Goal: Information Seeking & Learning: Learn about a topic

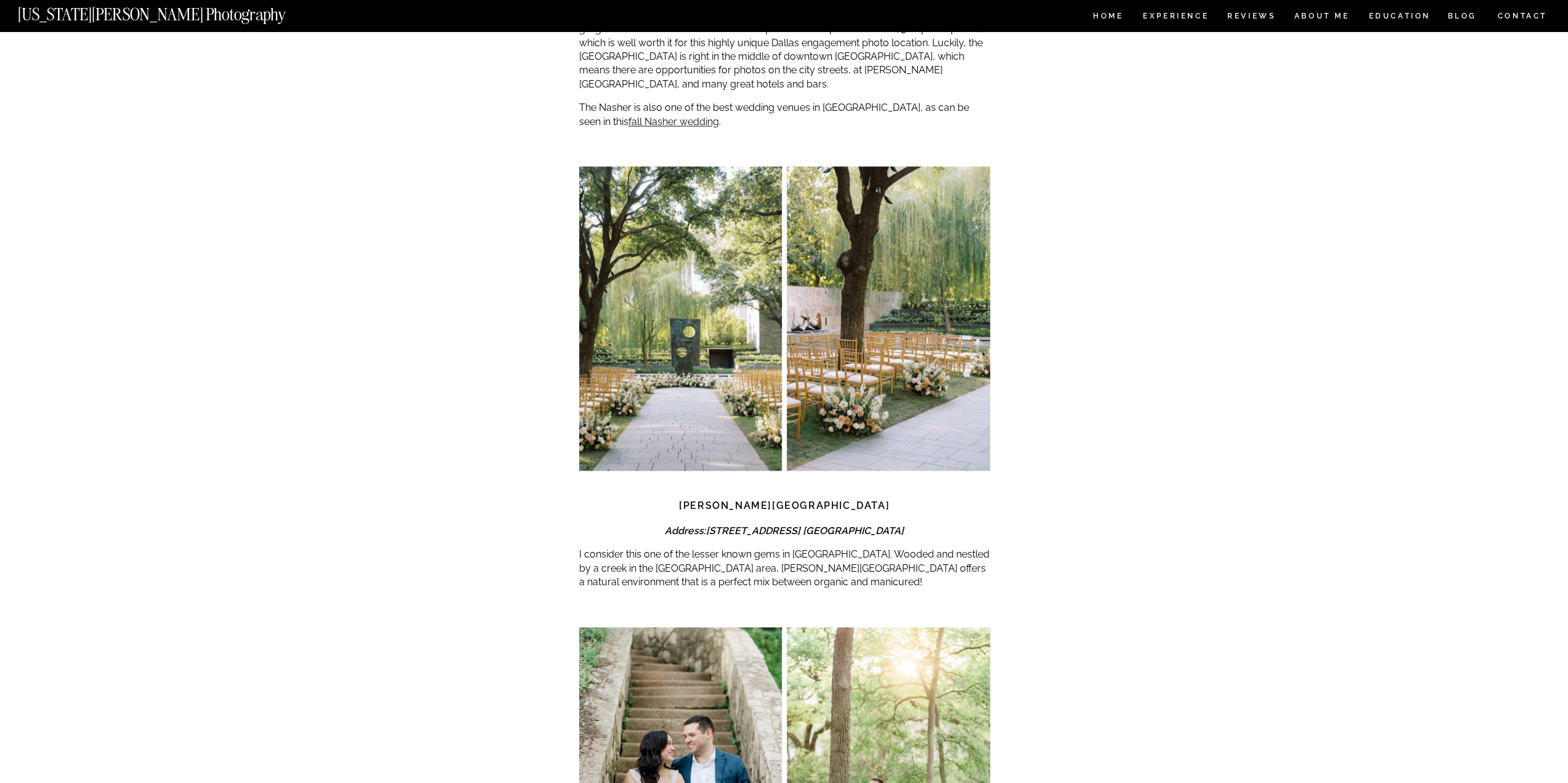
scroll to position [1293, 0]
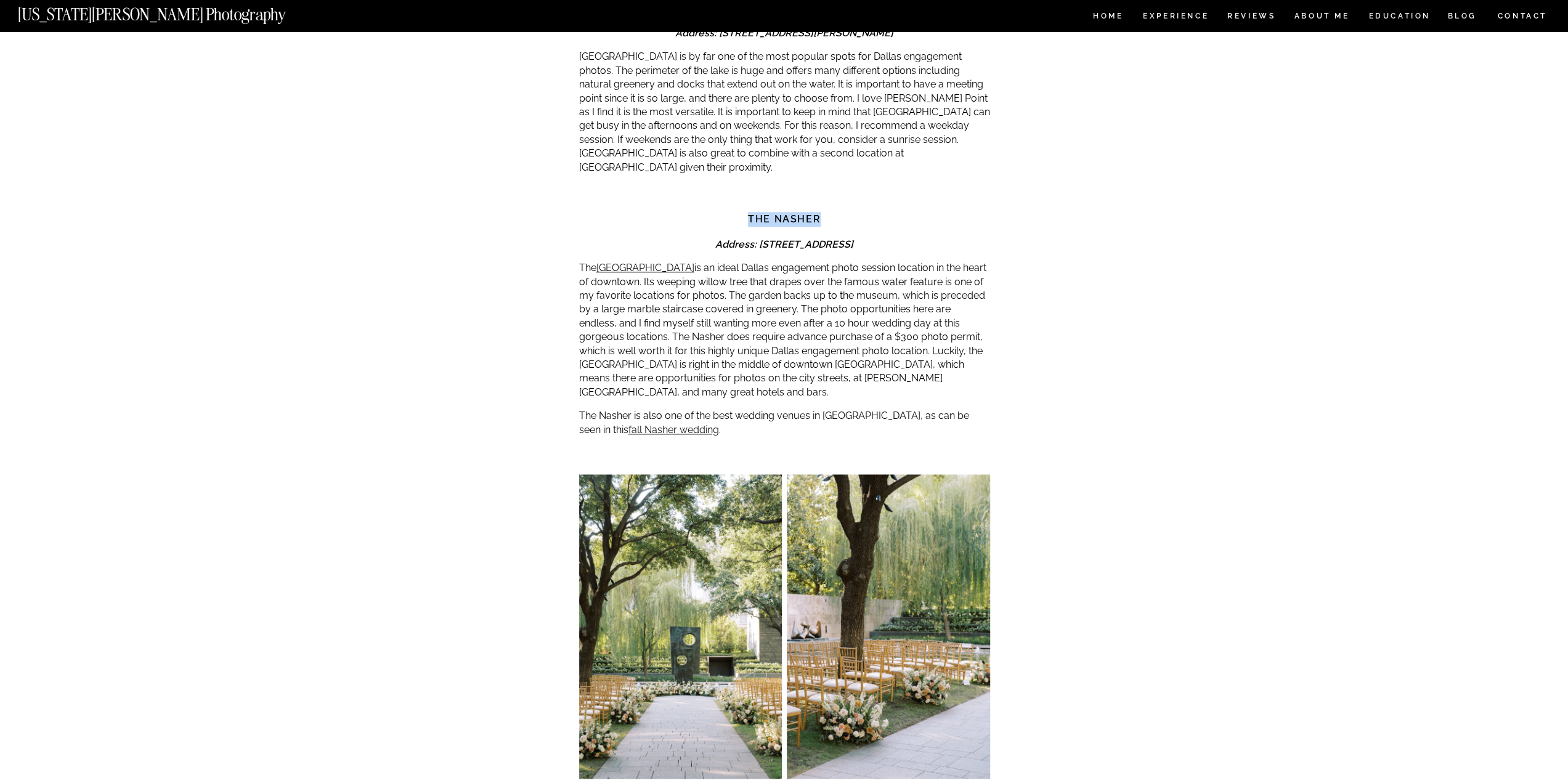
drag, startPoint x: 824, startPoint y: 204, endPoint x: 746, endPoint y: 201, distance: 78.1
click at [746, 212] on h3 "The Nasher" at bounding box center [785, 219] width 411 height 15
copy strong "The Nasher"
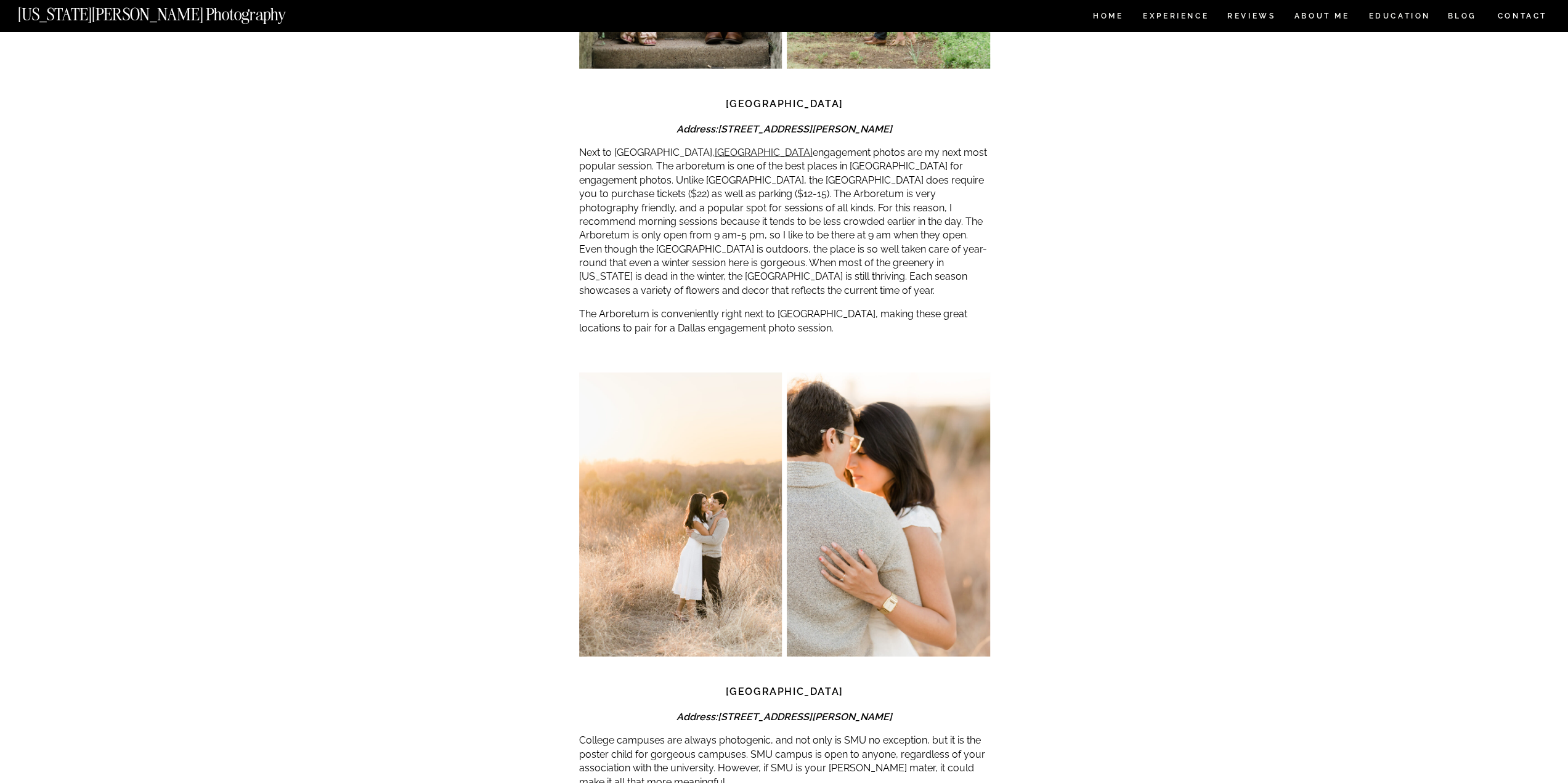
scroll to position [2648, 0]
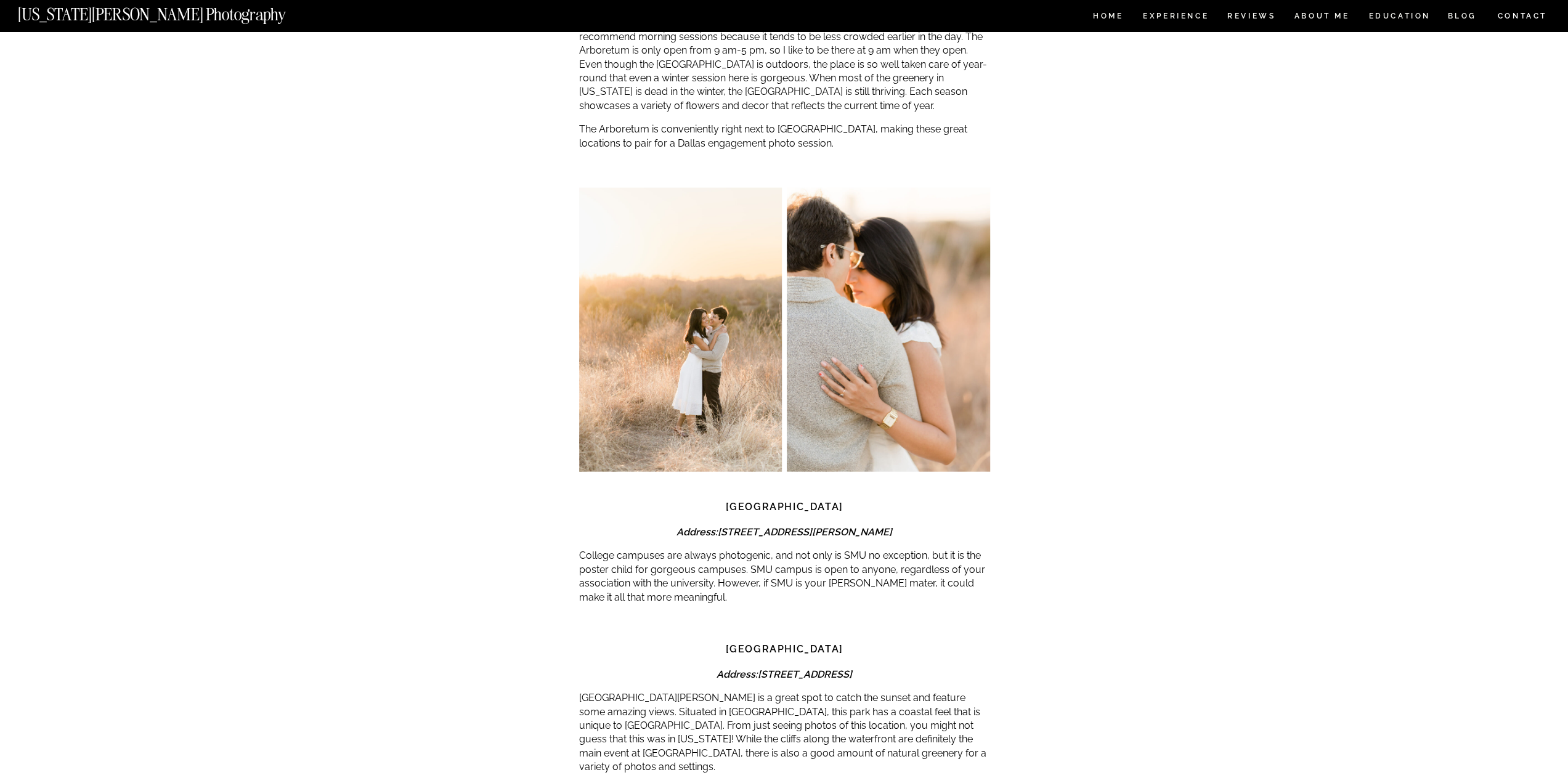
click at [804, 501] on strong "[GEOGRAPHIC_DATA]" at bounding box center [784, 506] width 118 height 12
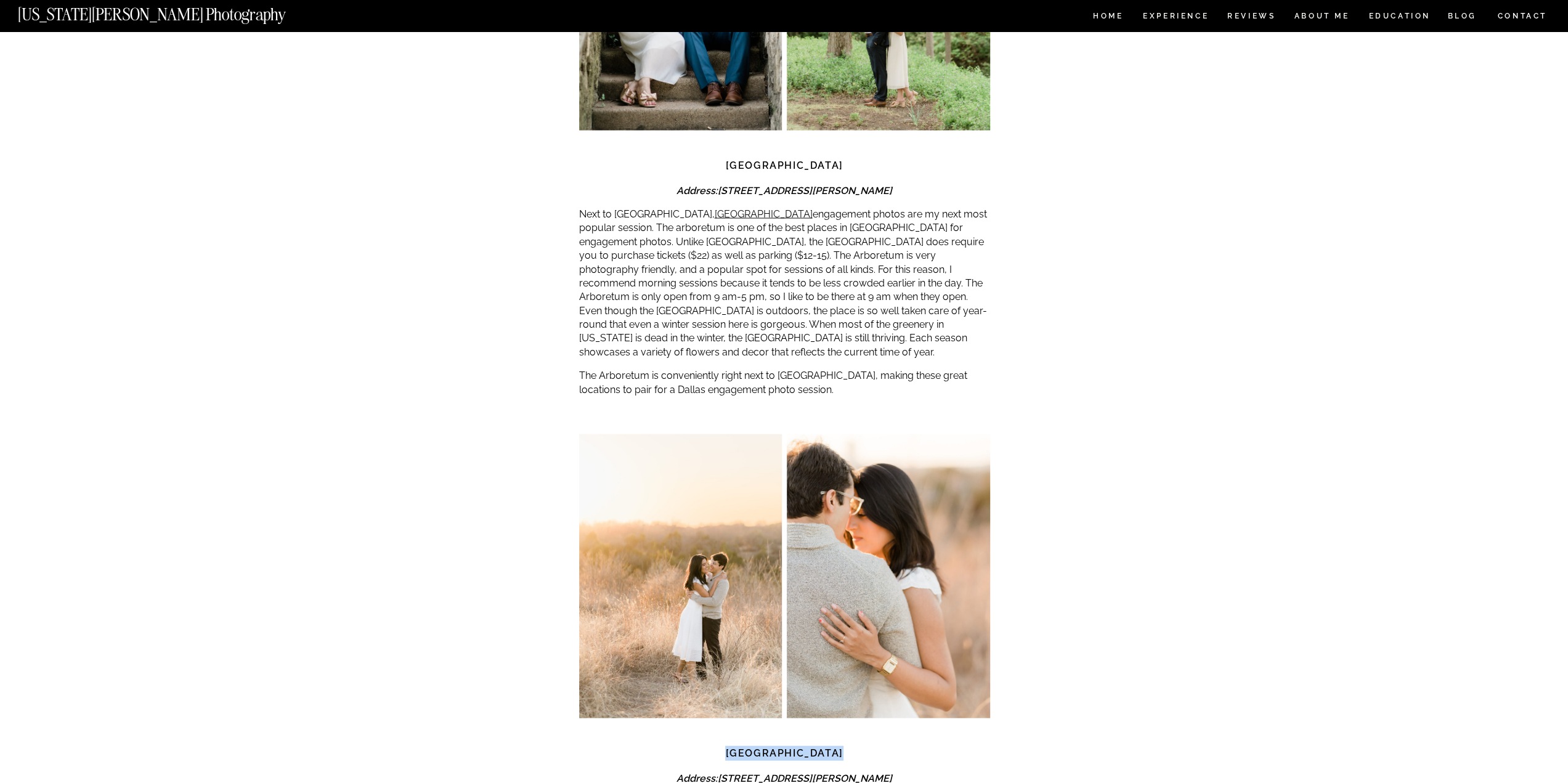
scroll to position [2771, 0]
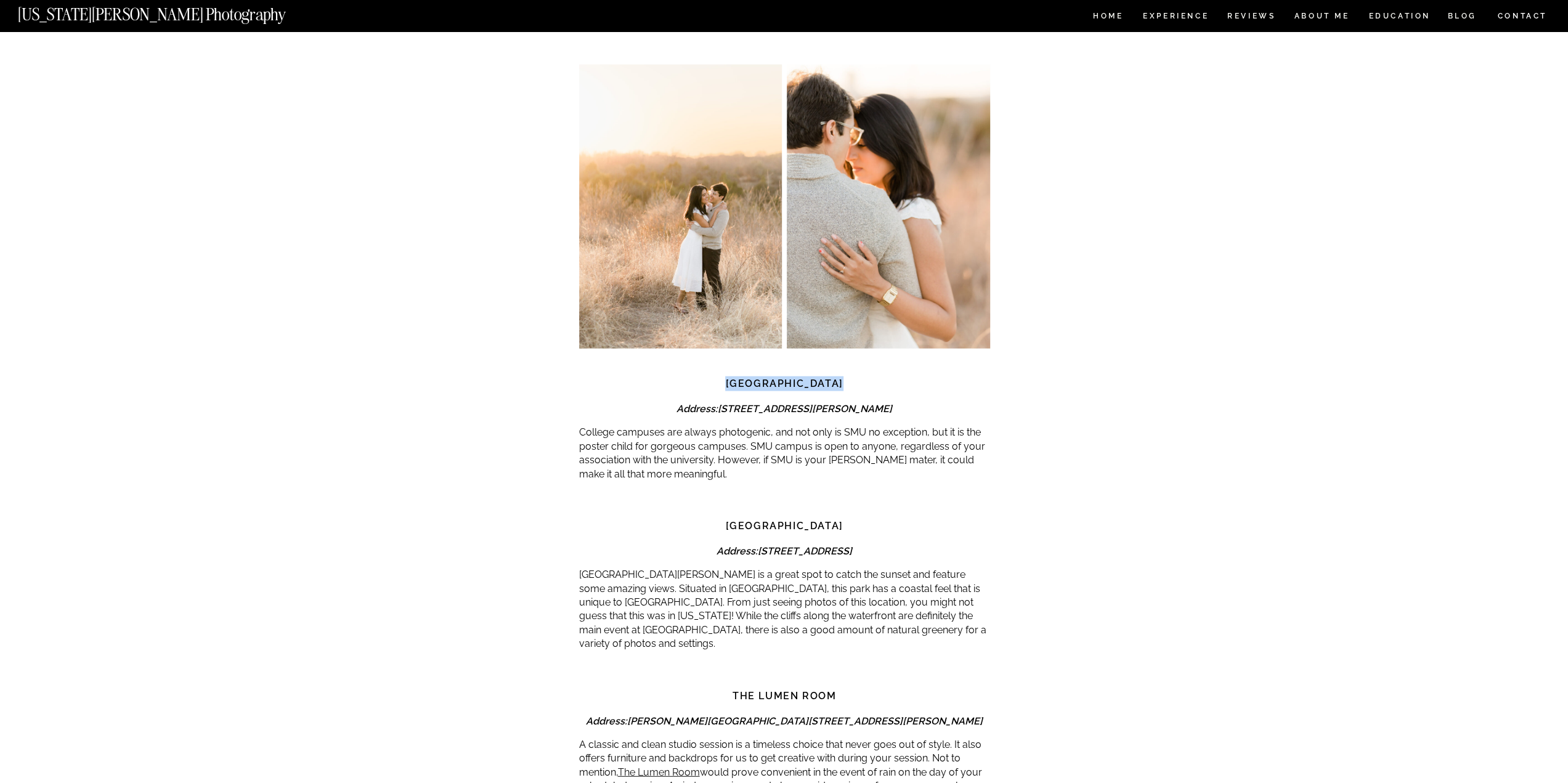
copy div "[GEOGRAPHIC_DATA]"
click at [811, 520] on strong "[GEOGRAPHIC_DATA]" at bounding box center [784, 526] width 118 height 12
copy div "[GEOGRAPHIC_DATA]"
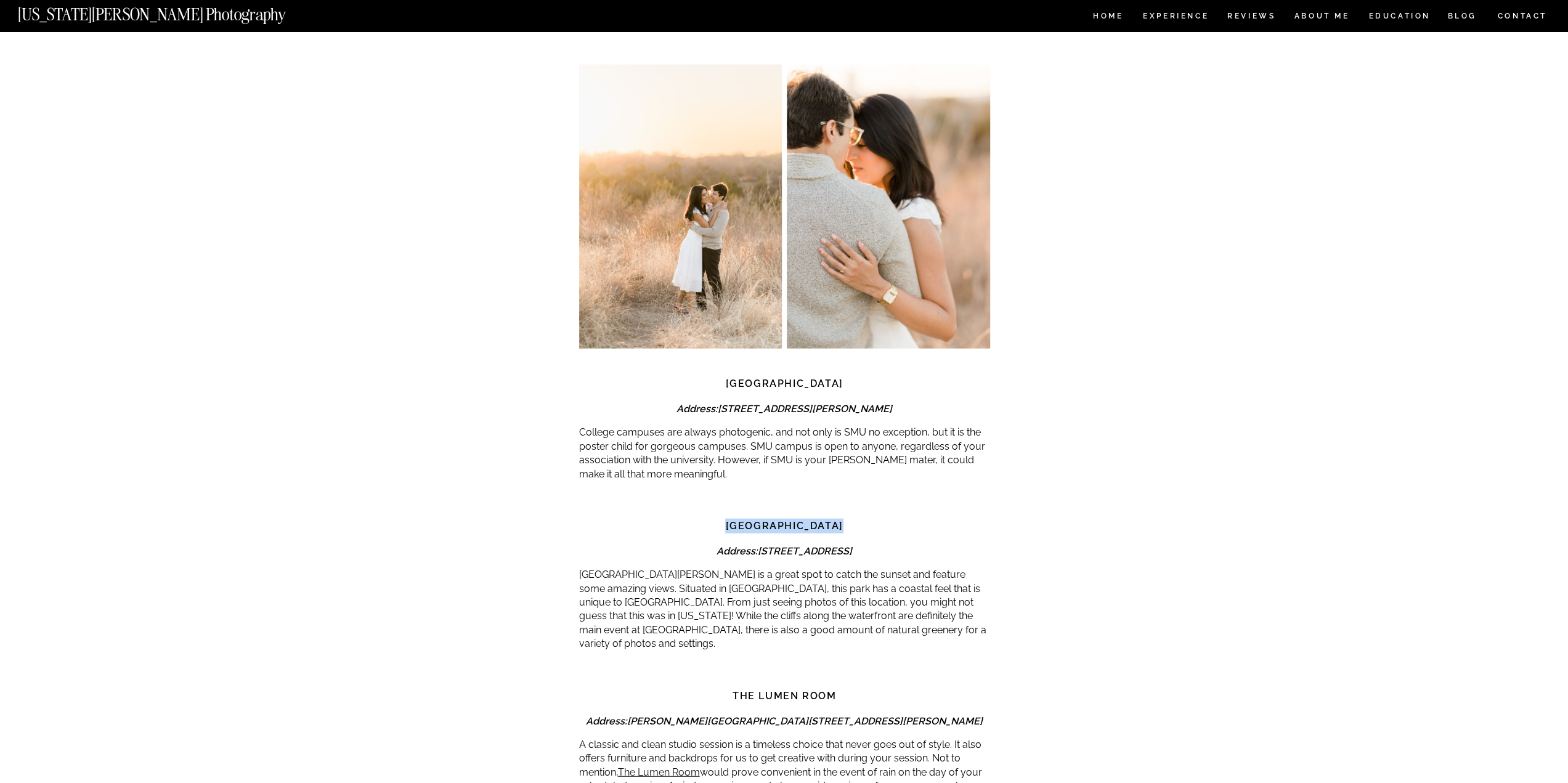
scroll to position [3018, 0]
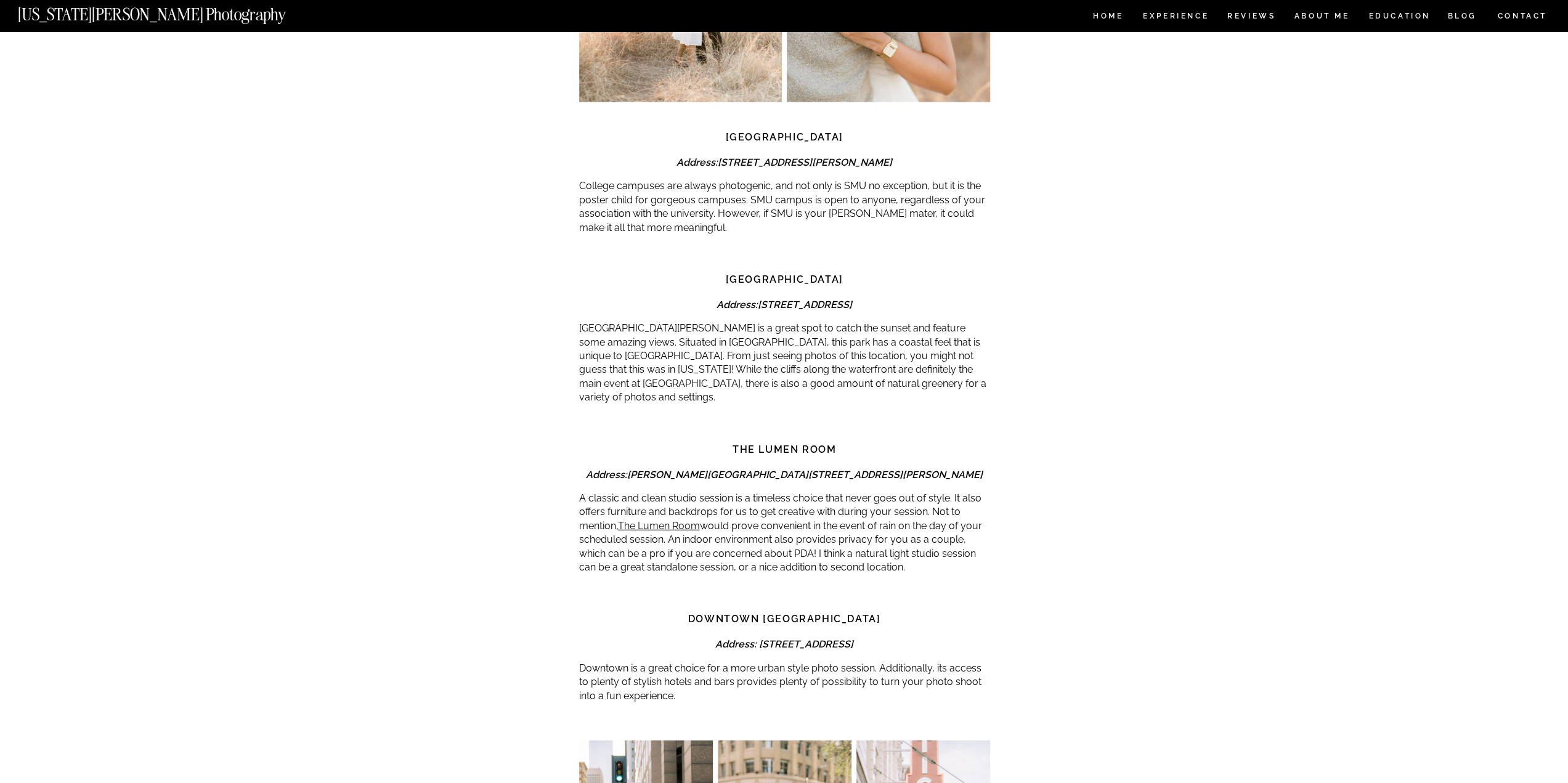
click at [798, 442] on h3 "The Lumen Room" at bounding box center [785, 449] width 411 height 15
click at [833, 443] on strong "The Lumen Room" at bounding box center [784, 449] width 104 height 12
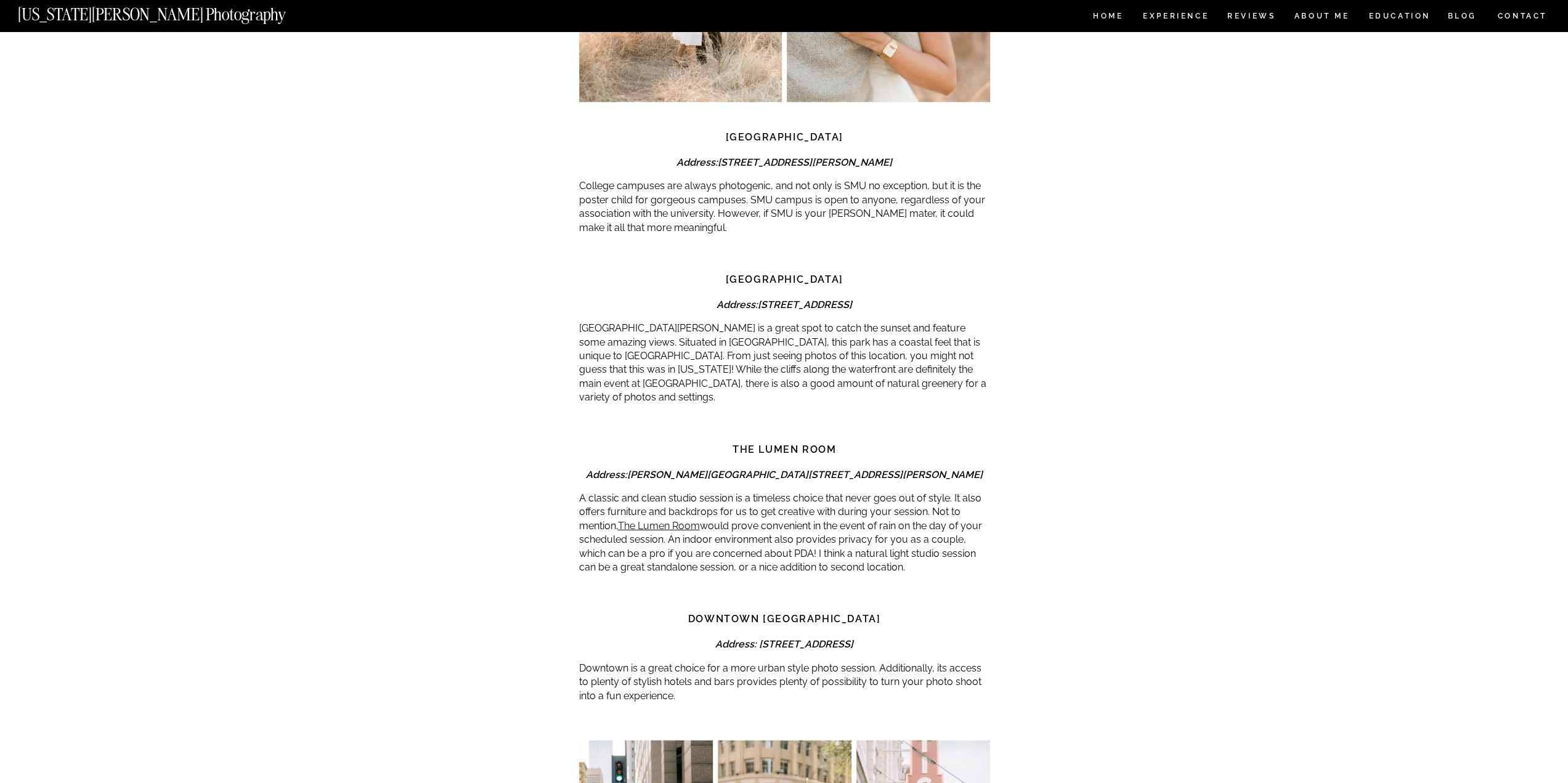
click at [806, 415] on div at bounding box center [785, 428] width 411 height 28
click at [761, 443] on strong "The Lumen Room" at bounding box center [784, 449] width 104 height 12
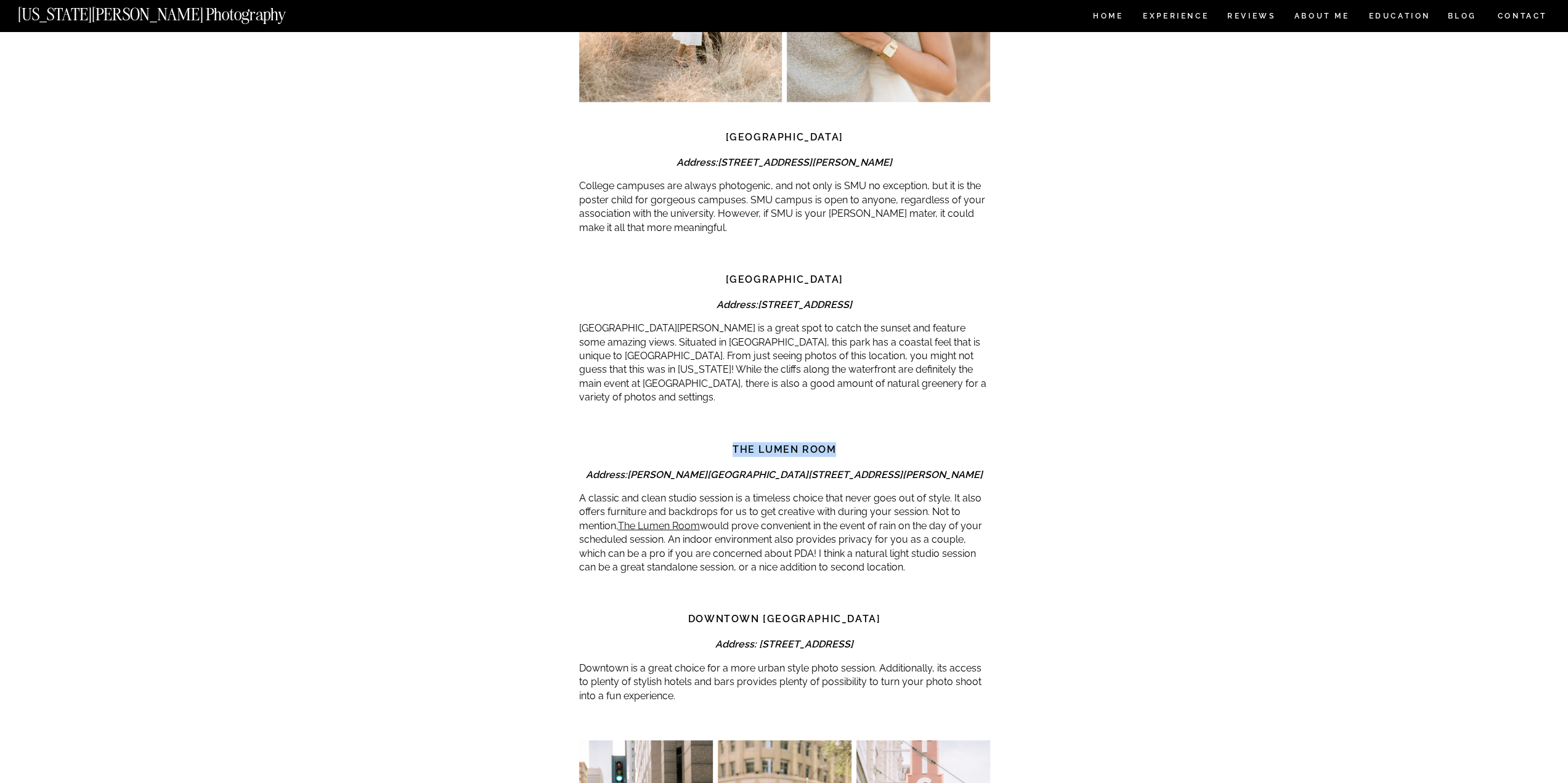
click at [761, 443] on strong "The Lumen Room" at bounding box center [784, 449] width 104 height 12
copy div "The Lumen Room"
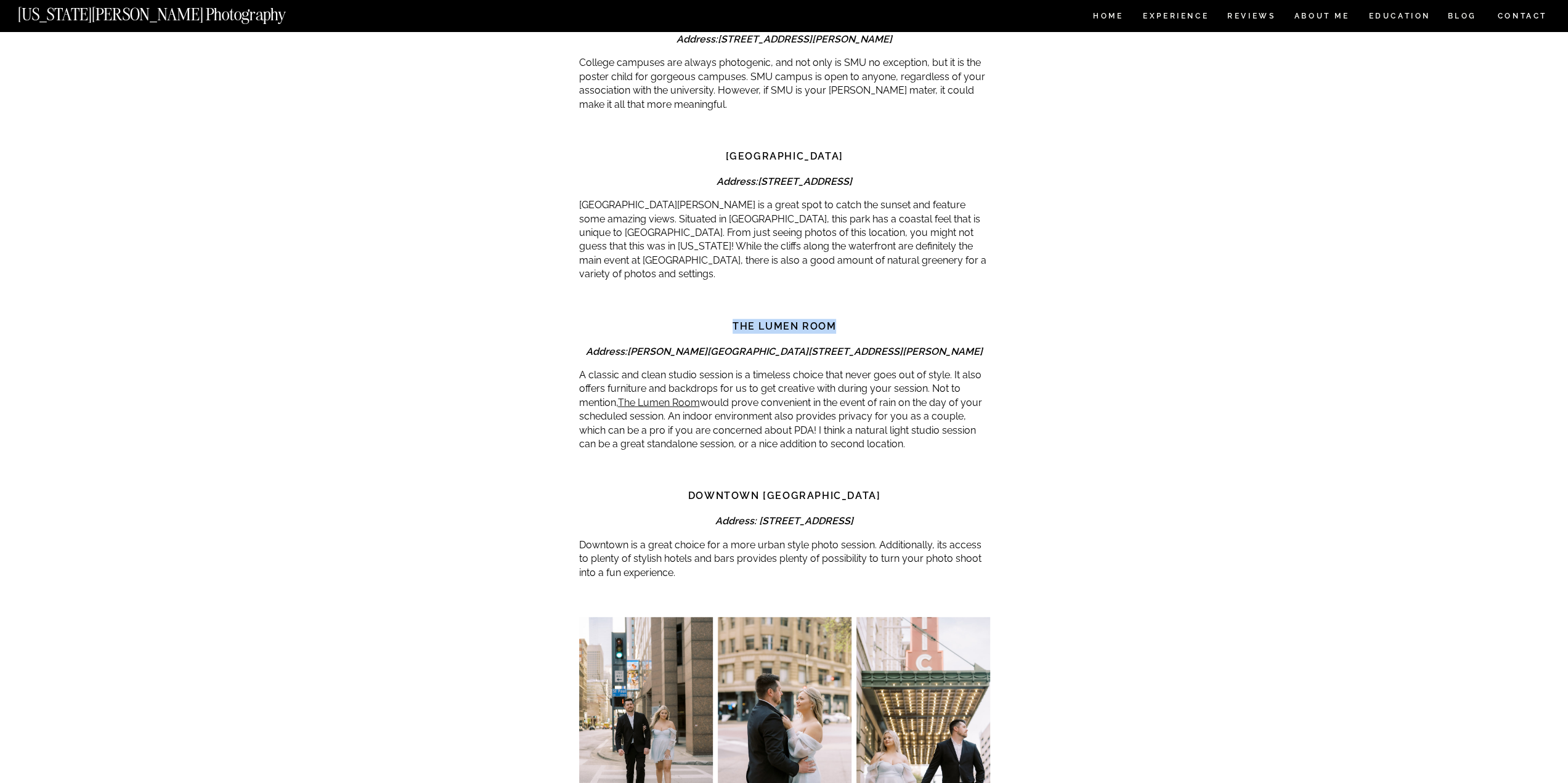
scroll to position [3079, 0]
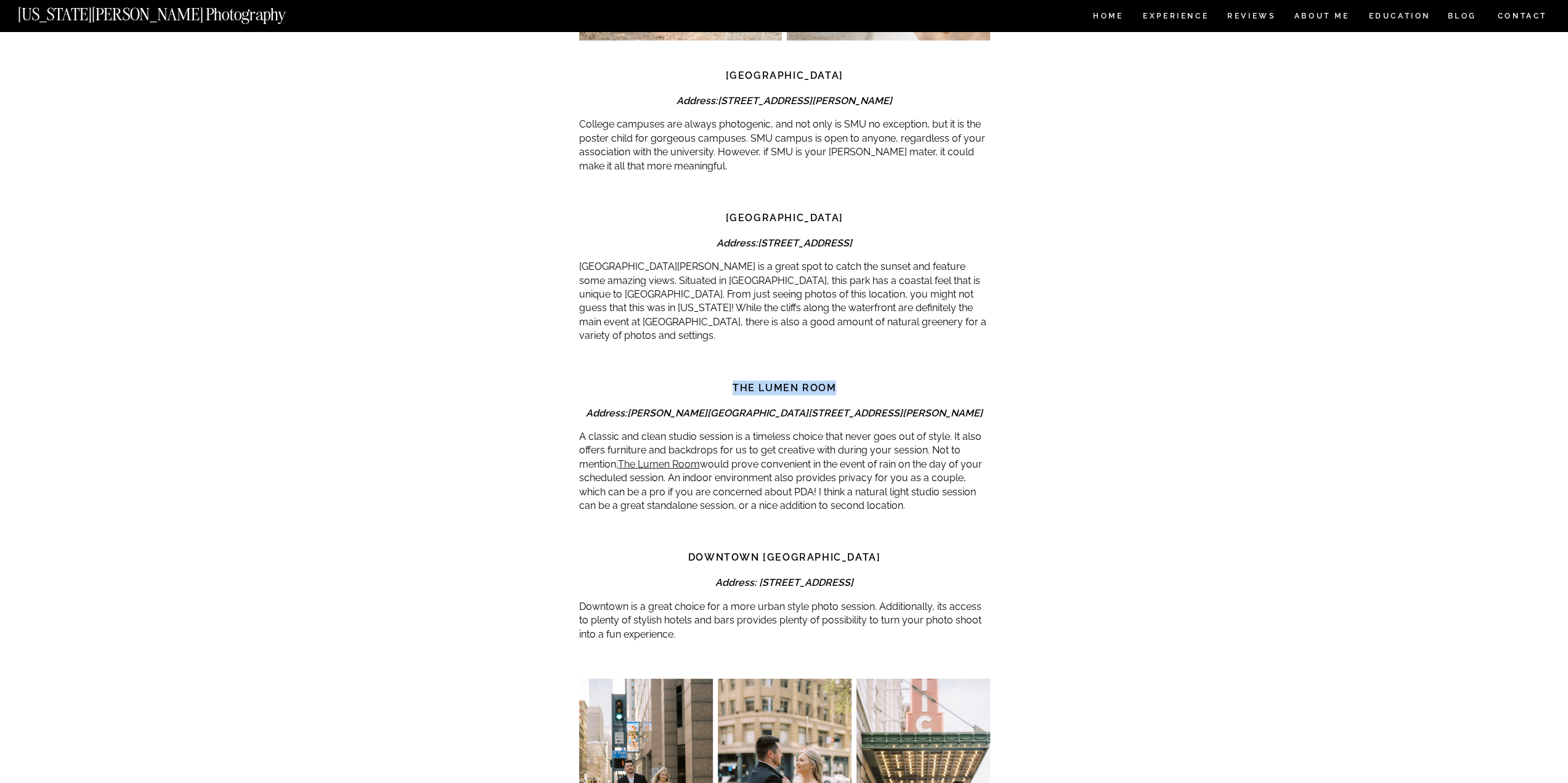
click at [815, 382] on strong "The Lumen Room" at bounding box center [784, 388] width 104 height 12
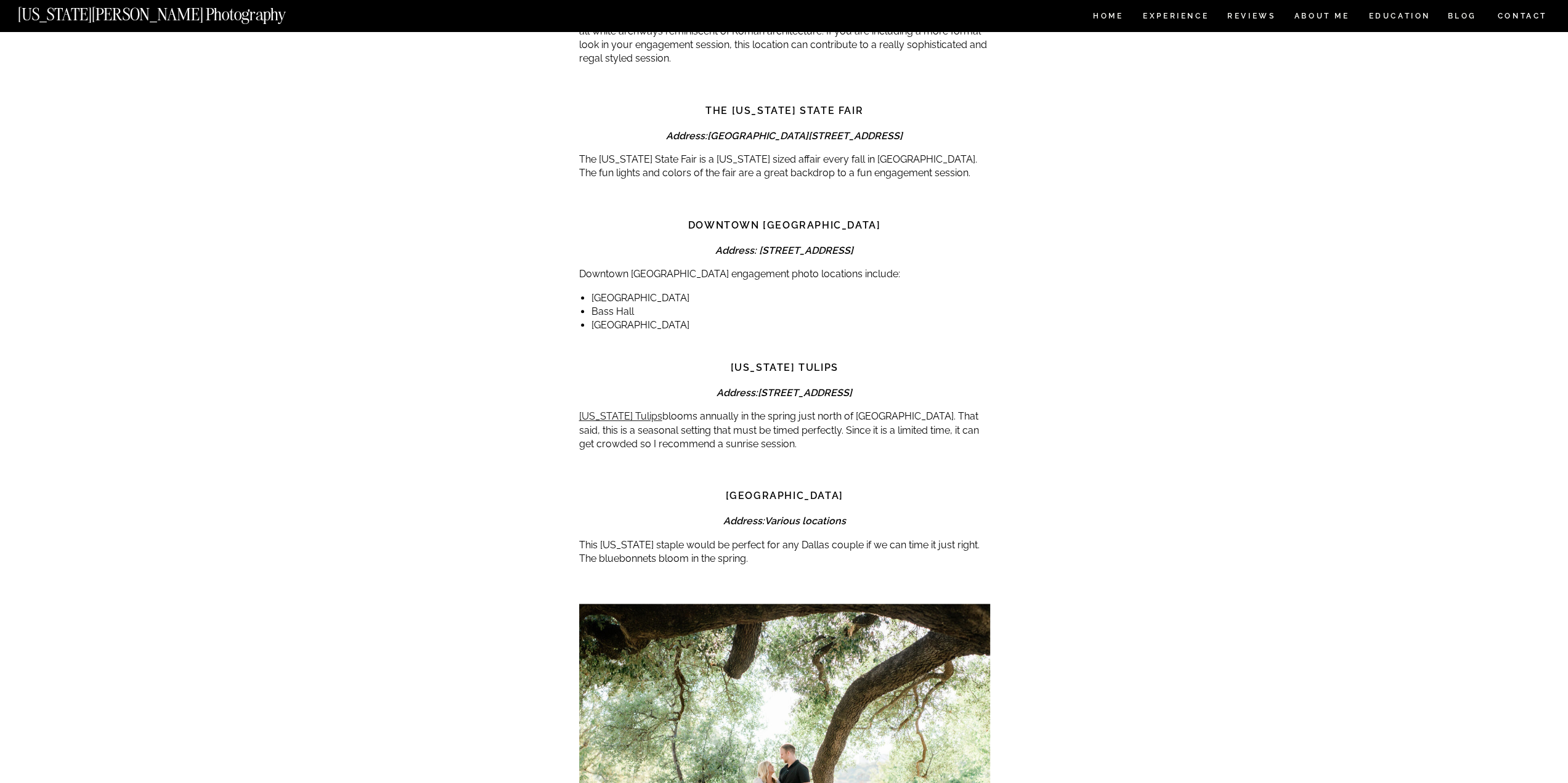
scroll to position [5605, 0]
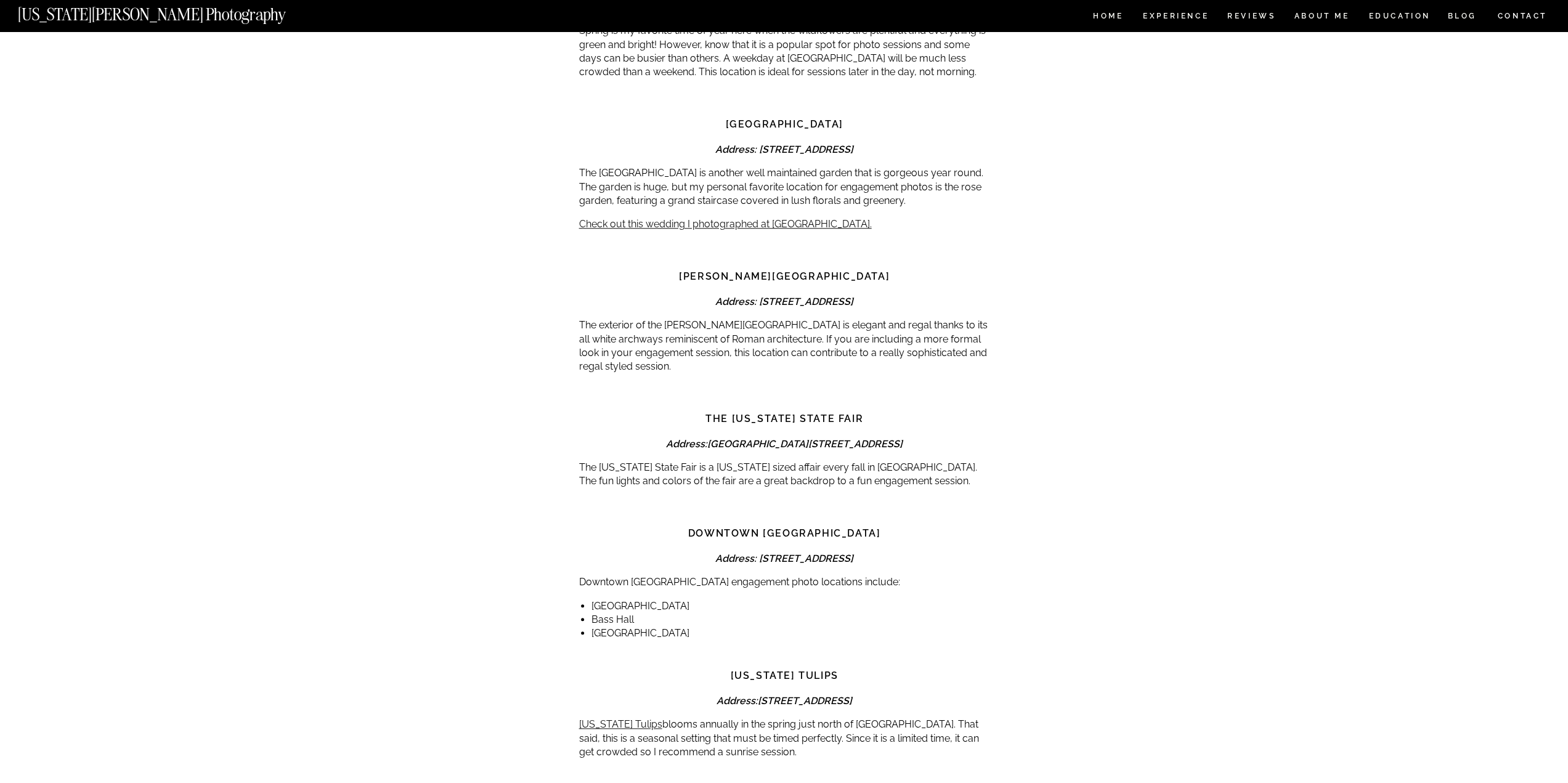
click at [819, 270] on strong "[PERSON_NAME][GEOGRAPHIC_DATA]" at bounding box center [785, 276] width 211 height 12
copy div "[PERSON_NAME][GEOGRAPHIC_DATA]"
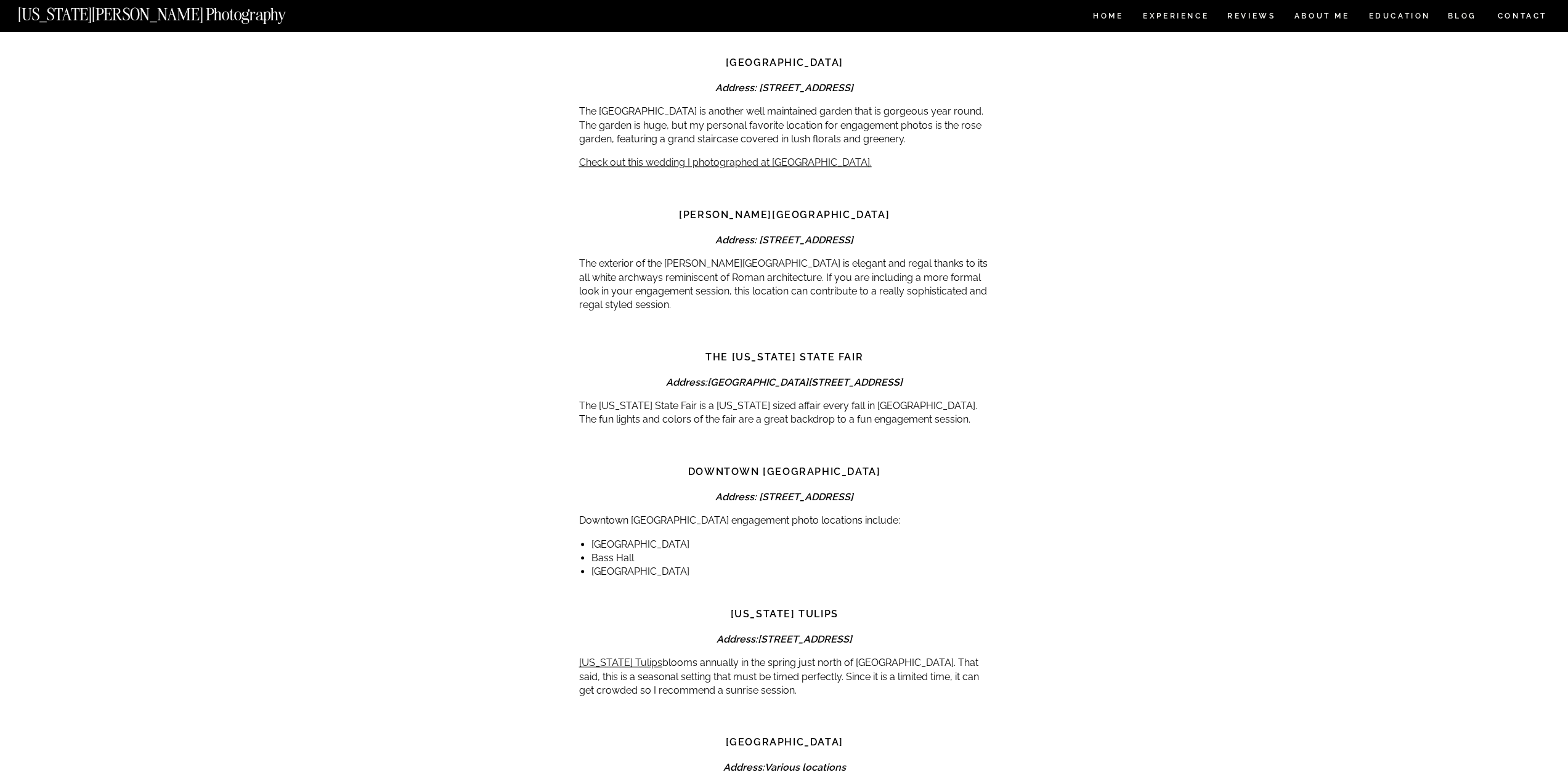
click at [774, 322] on div at bounding box center [785, 336] width 411 height 28
click at [774, 351] on strong "The [US_STATE] State Fair" at bounding box center [784, 357] width 158 height 12
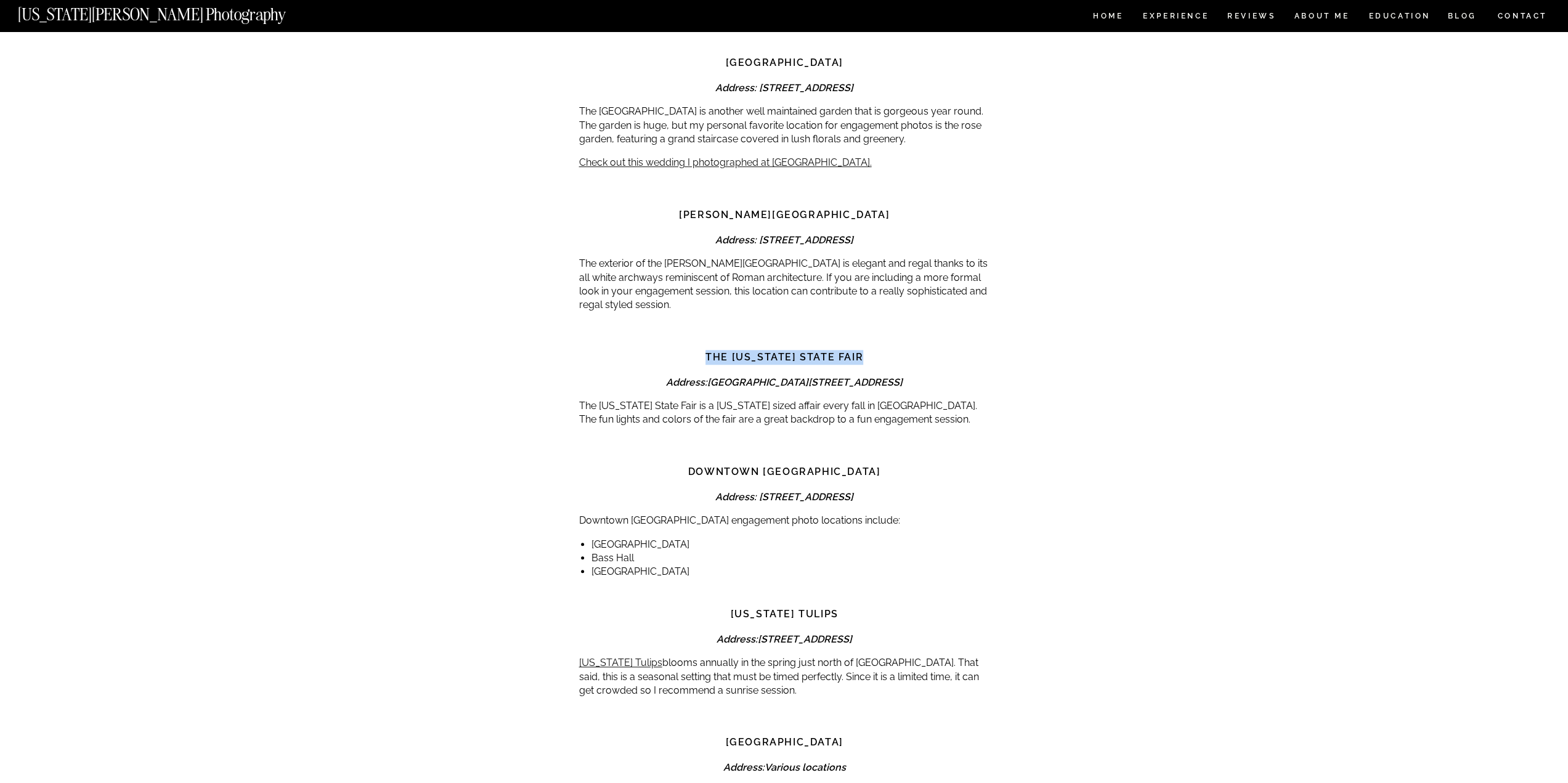
click at [774, 351] on strong "The [US_STATE] State Fair" at bounding box center [784, 357] width 158 height 12
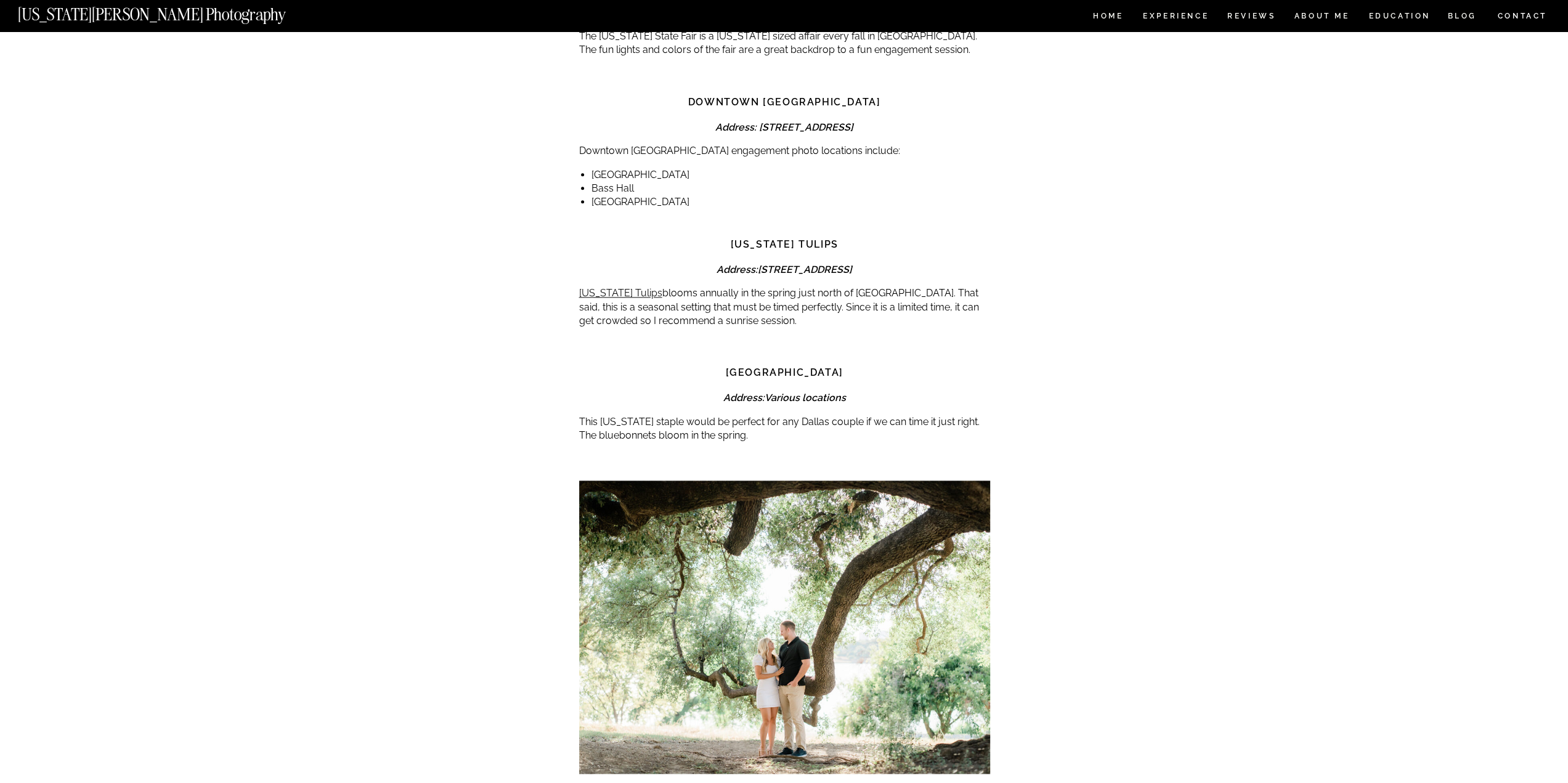
click at [810, 366] on strong "[GEOGRAPHIC_DATA]" at bounding box center [784, 372] width 118 height 12
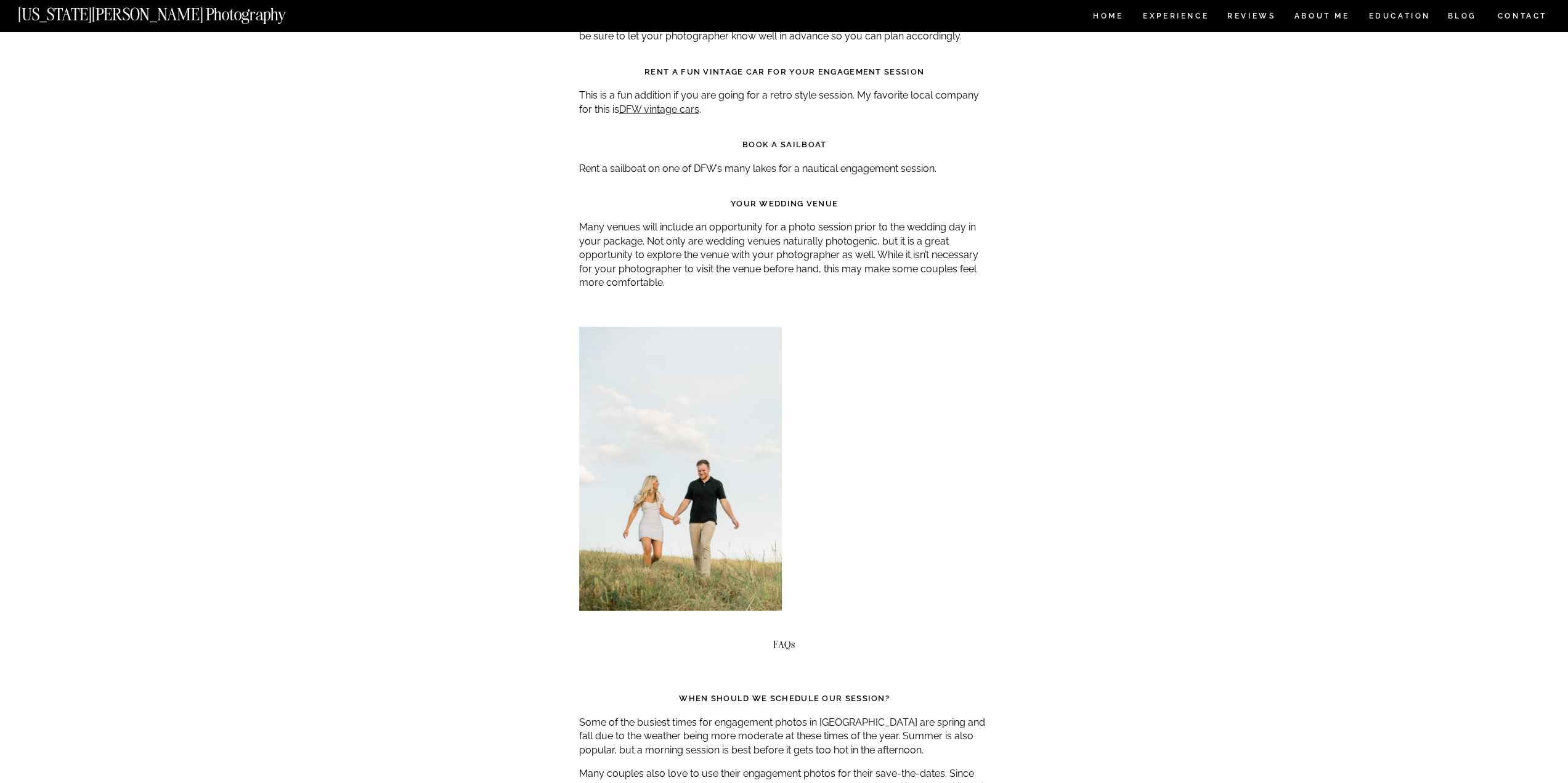
scroll to position [7022, 0]
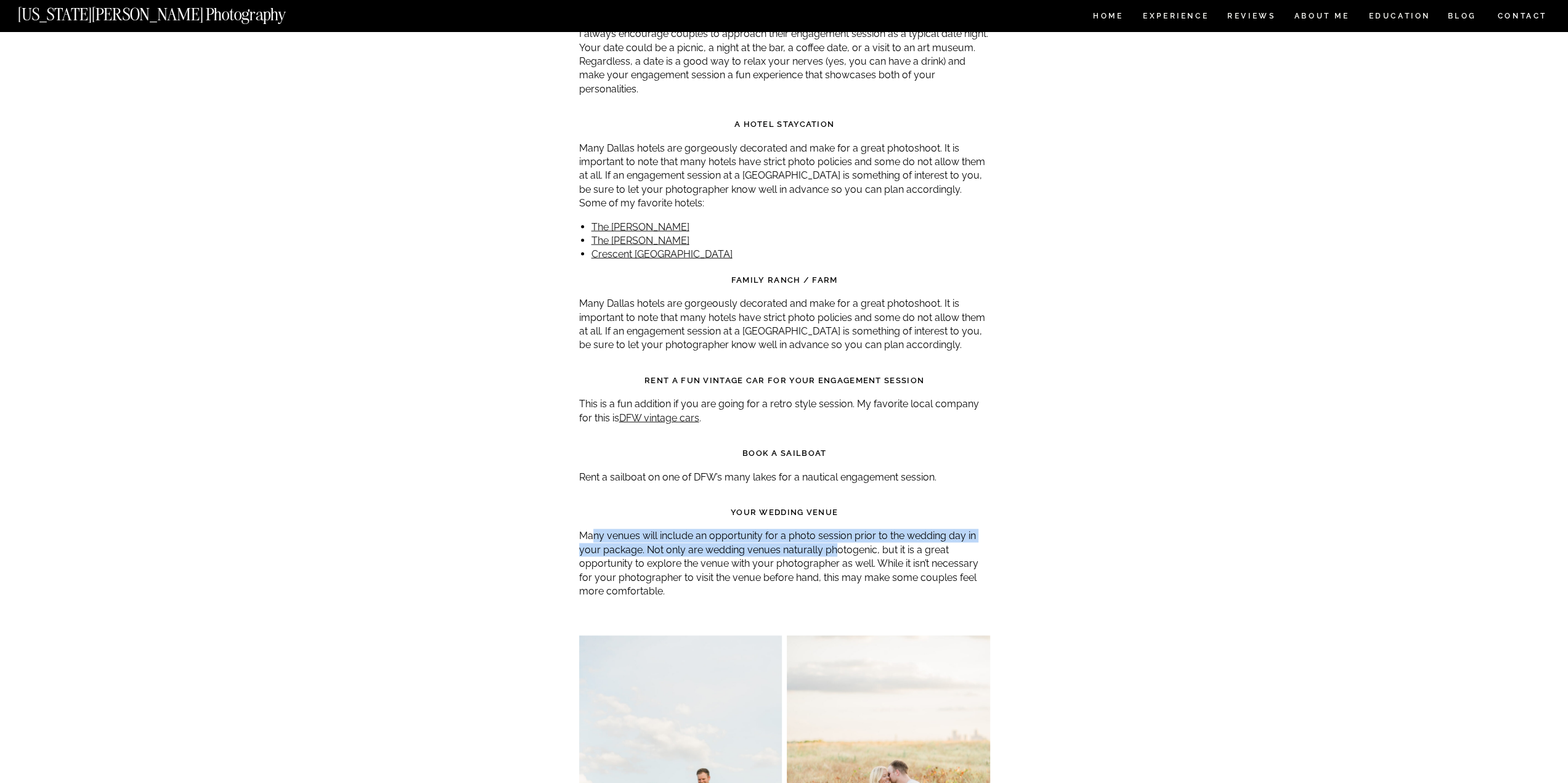
drag, startPoint x: 593, startPoint y: 485, endPoint x: 832, endPoint y: 497, distance: 239.3
click at [832, 529] on p "Many venues will include an opportunity for a photo session prior to the weddin…" at bounding box center [785, 563] width 411 height 69
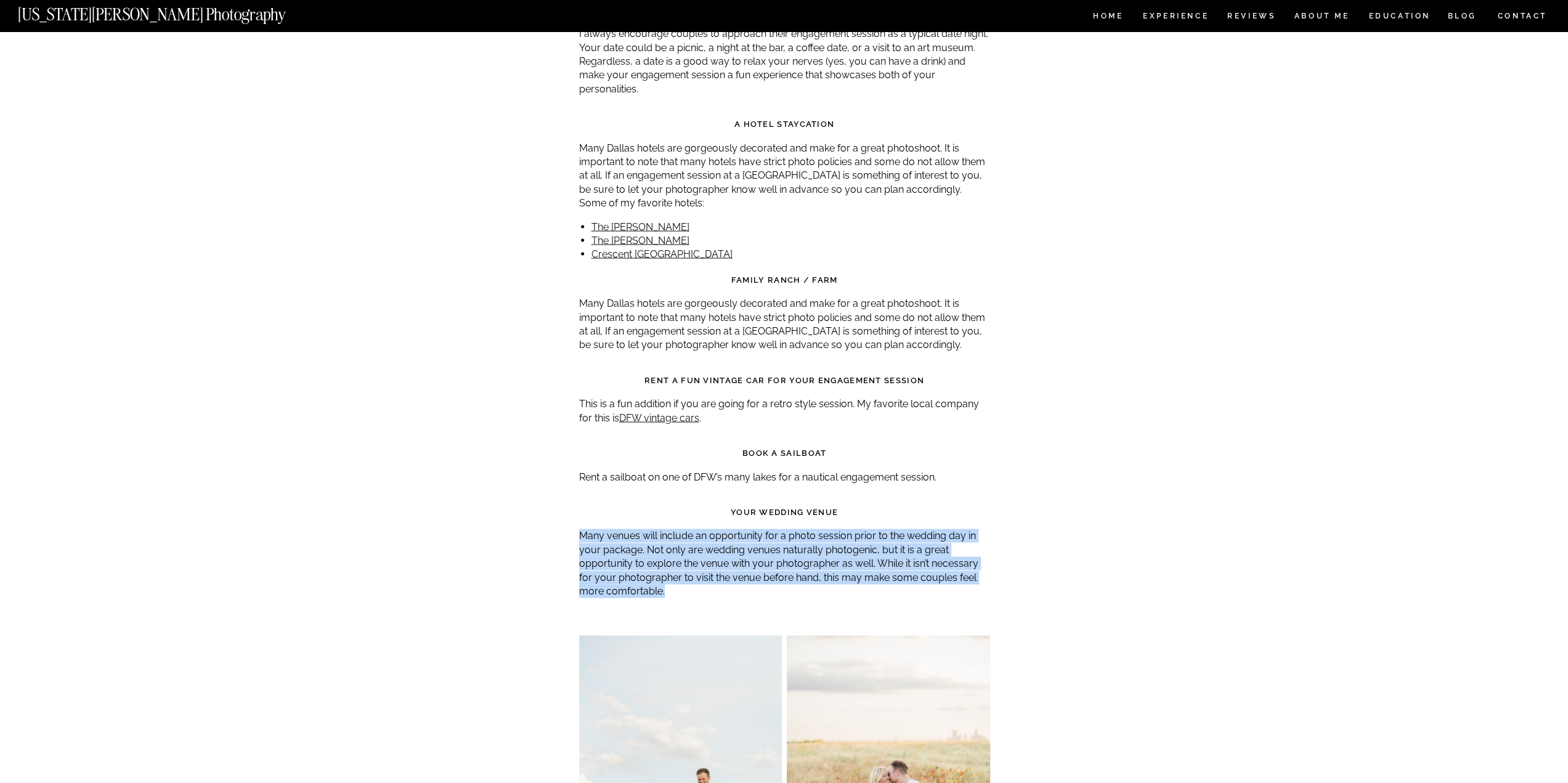
click at [832, 529] on p "Many venues will include an opportunity for a photo session prior to the weddin…" at bounding box center [785, 563] width 411 height 69
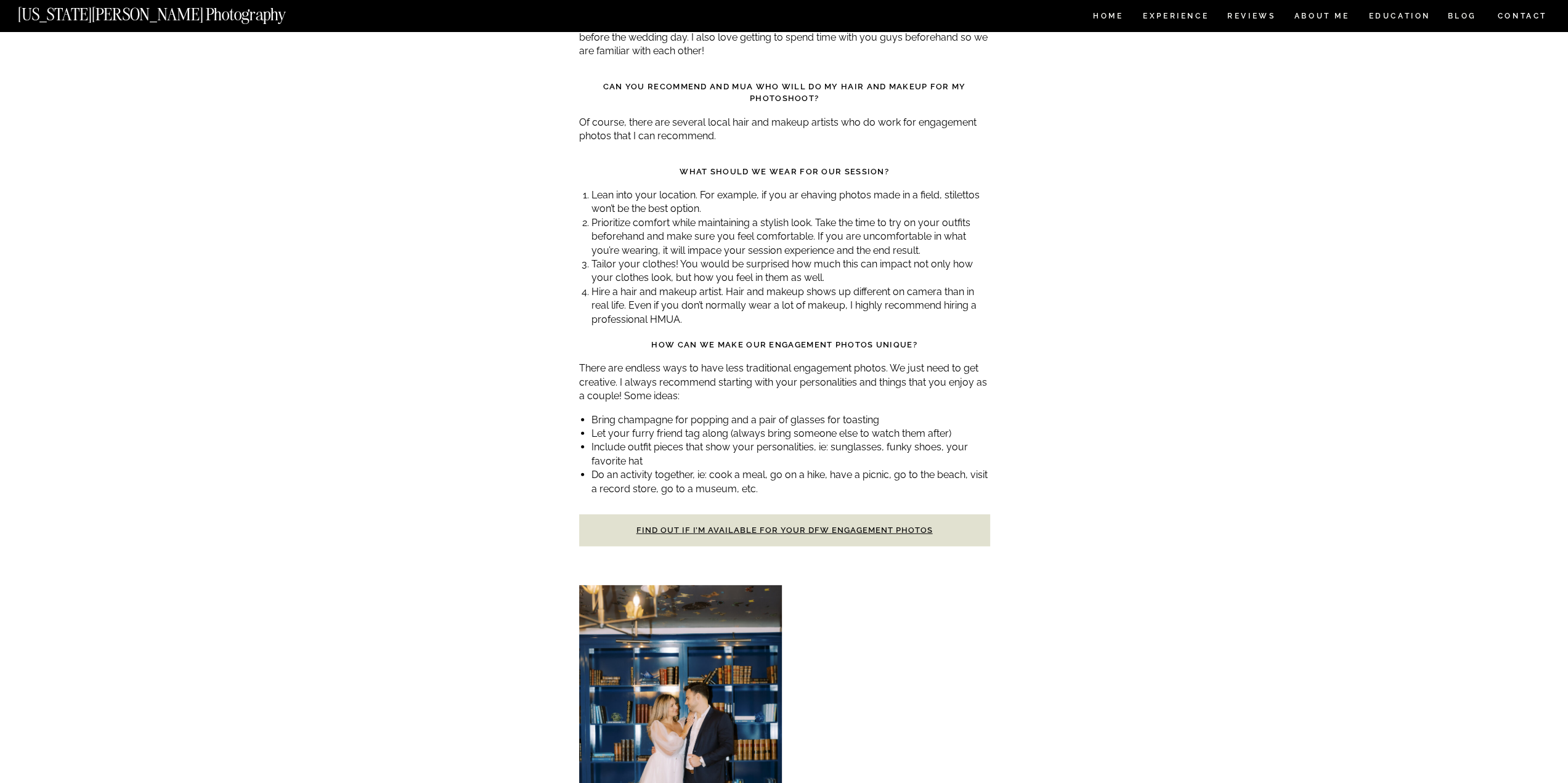
scroll to position [7760, 0]
